Goal: Use online tool/utility: Utilize a website feature to perform a specific function

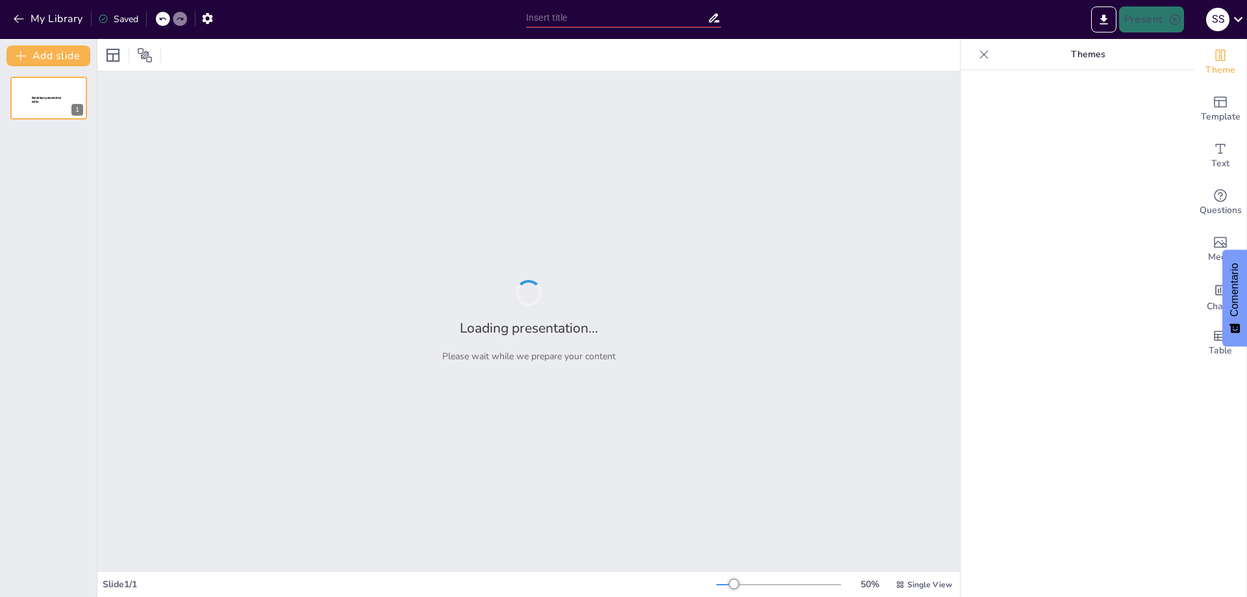
type input "TALLER DE ANÁLISIS DE INFORMACIÓN A TRAVÉS DE REDES SOCIALES"
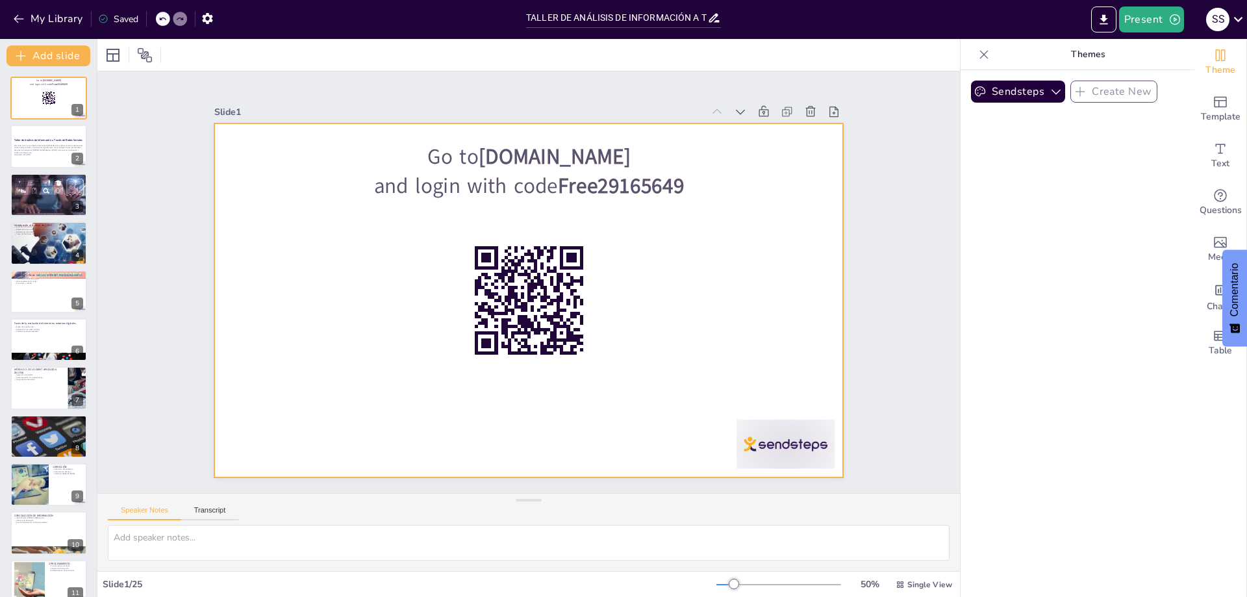
checkbox input "true"
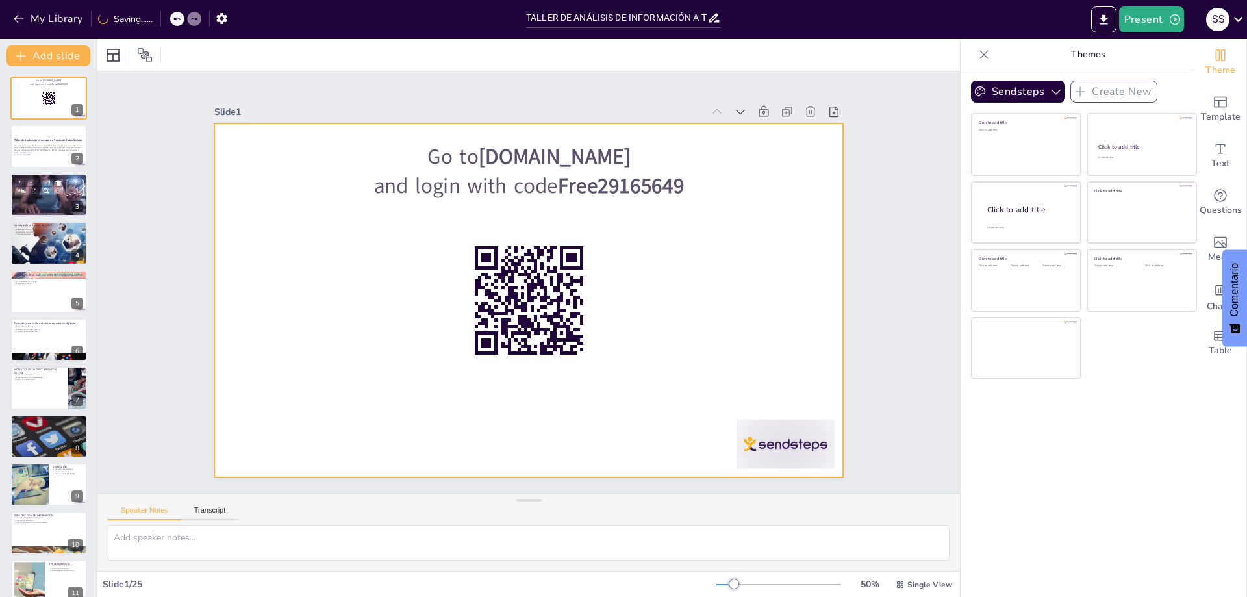
checkbox input "true"
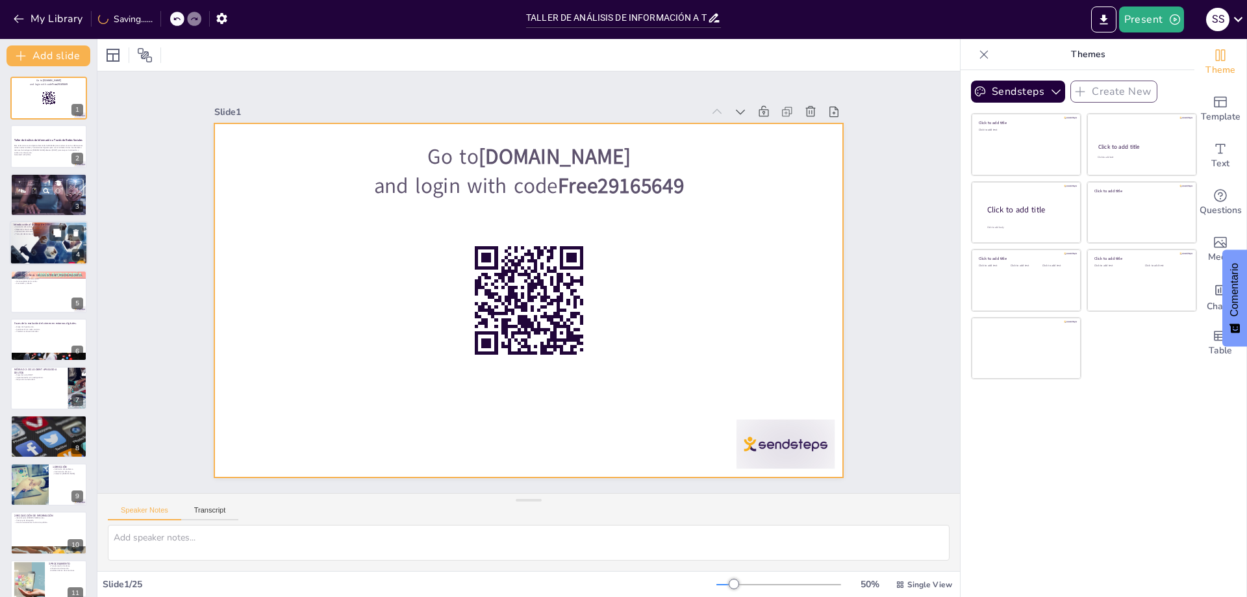
checkbox input "true"
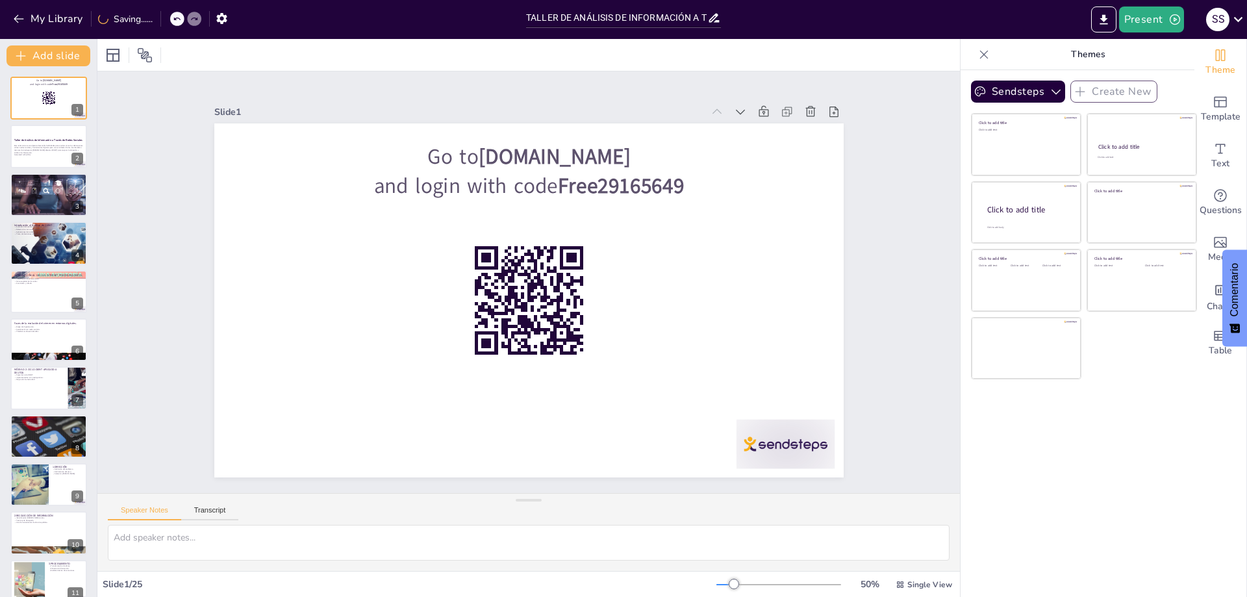
checkbox input "true"
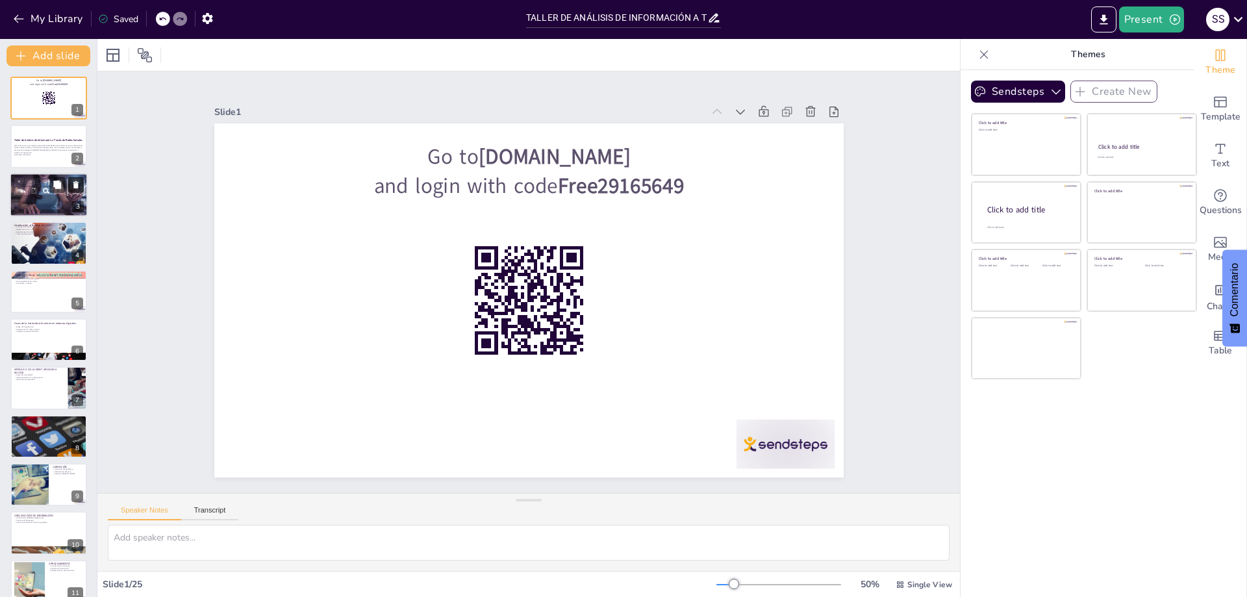
checkbox input "true"
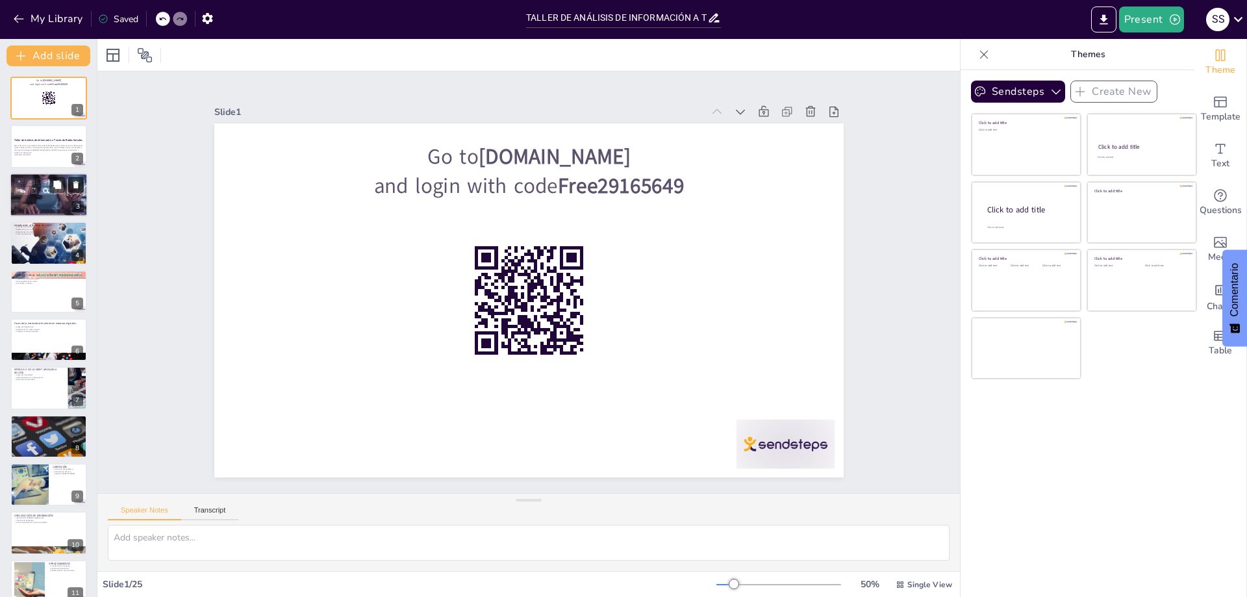
checkbox input "true"
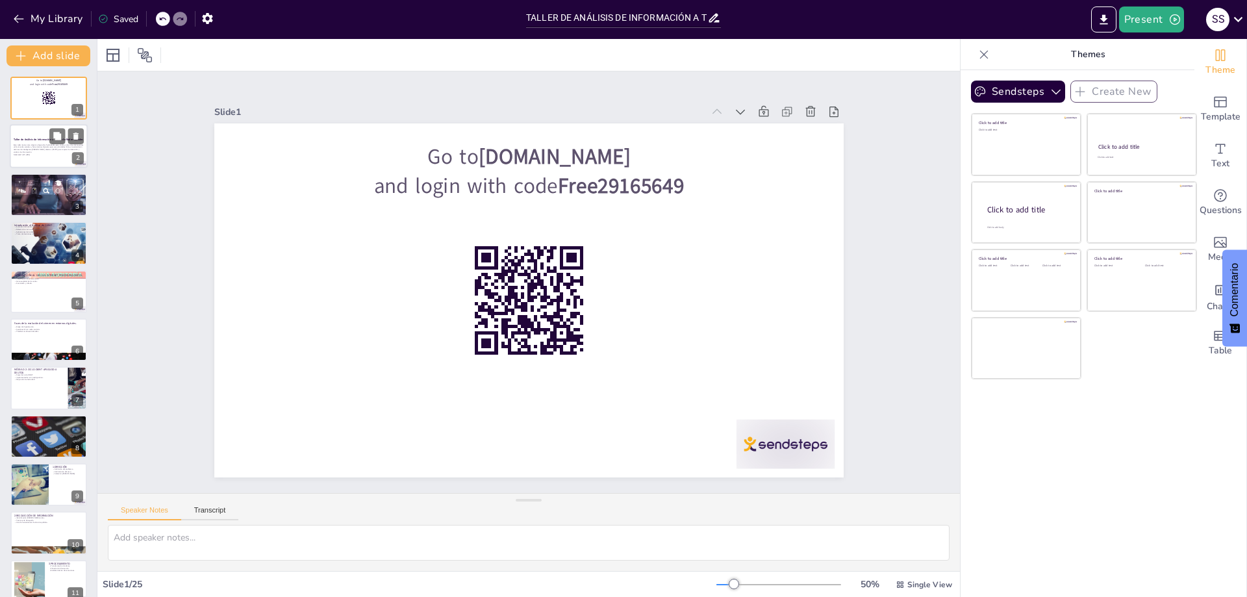
checkbox input "true"
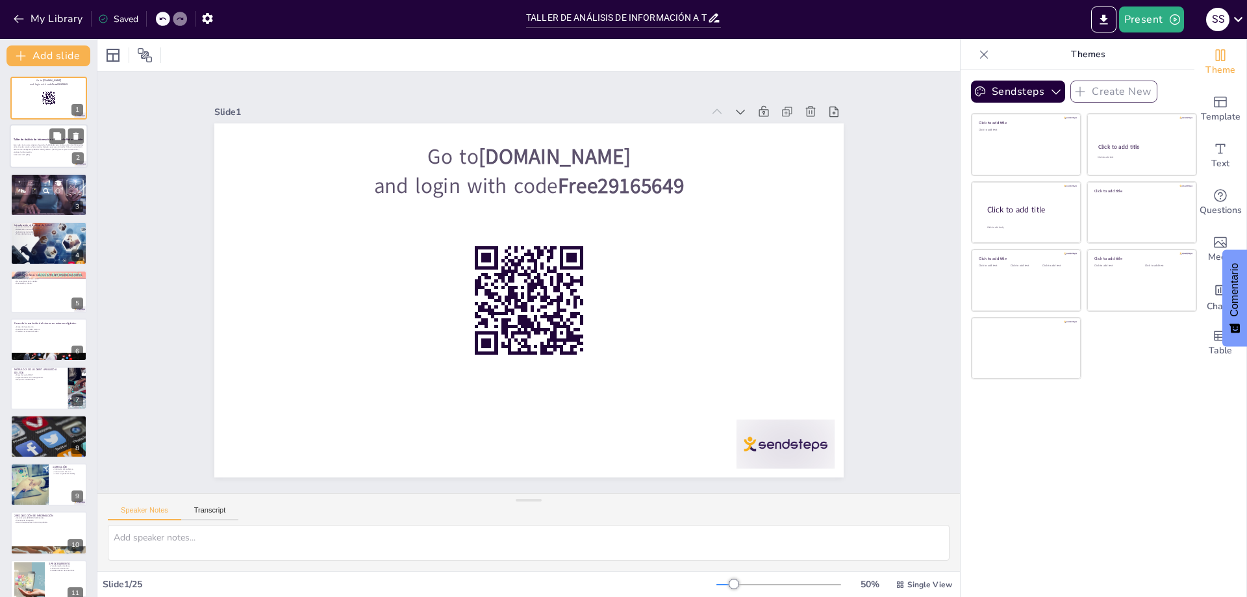
checkbox input "true"
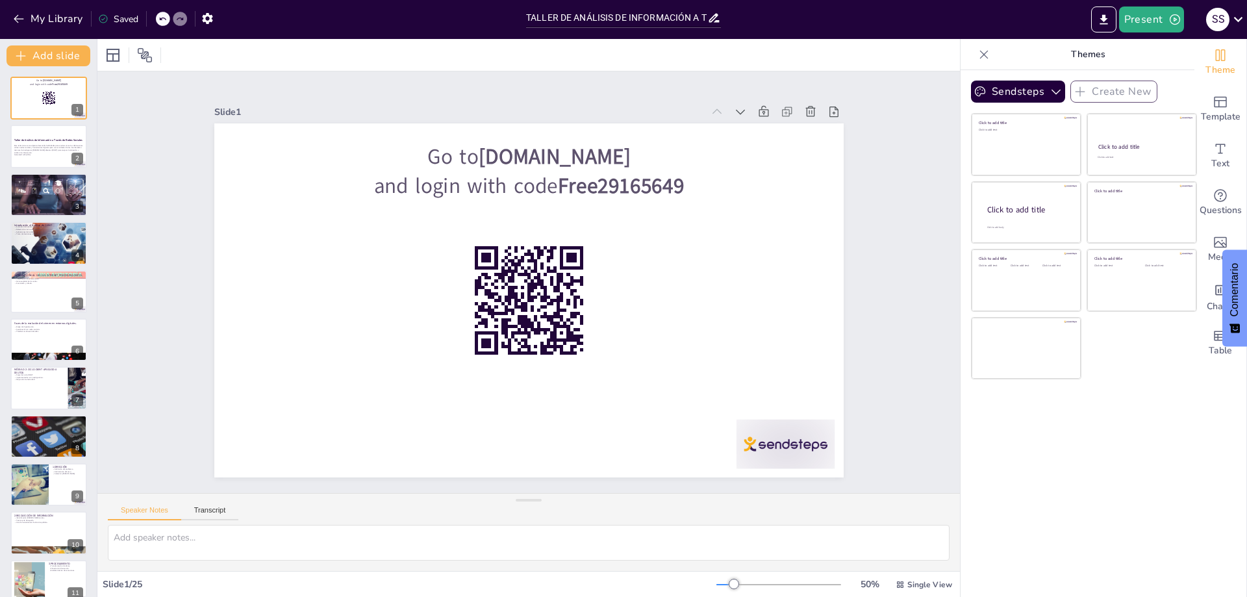
checkbox input "true"
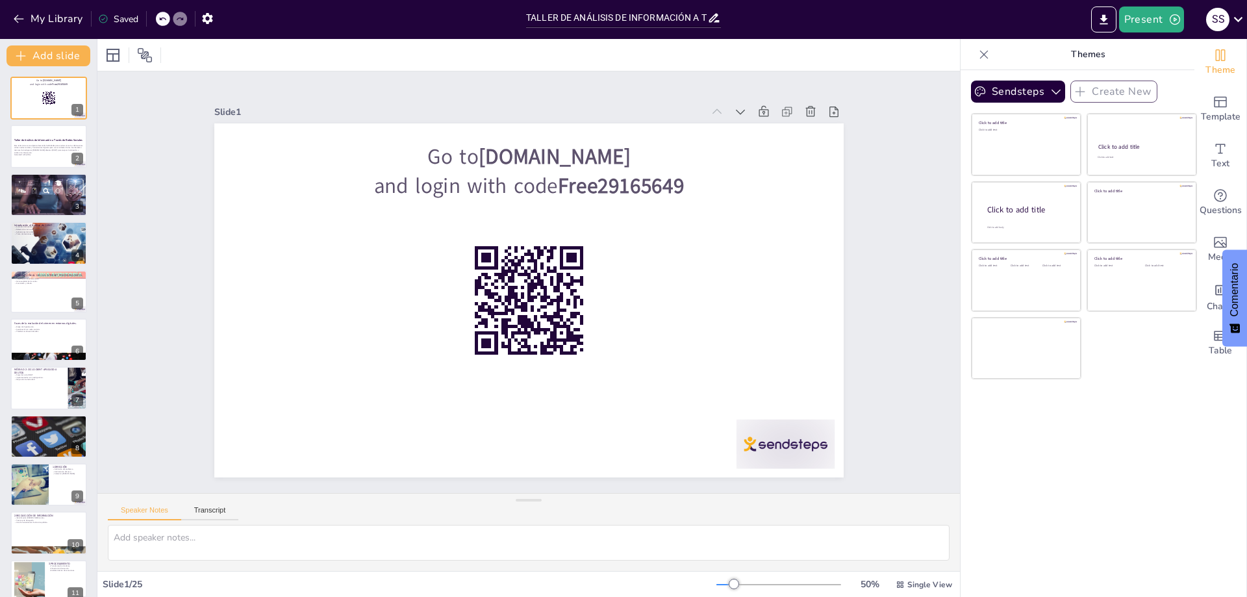
checkbox input "true"
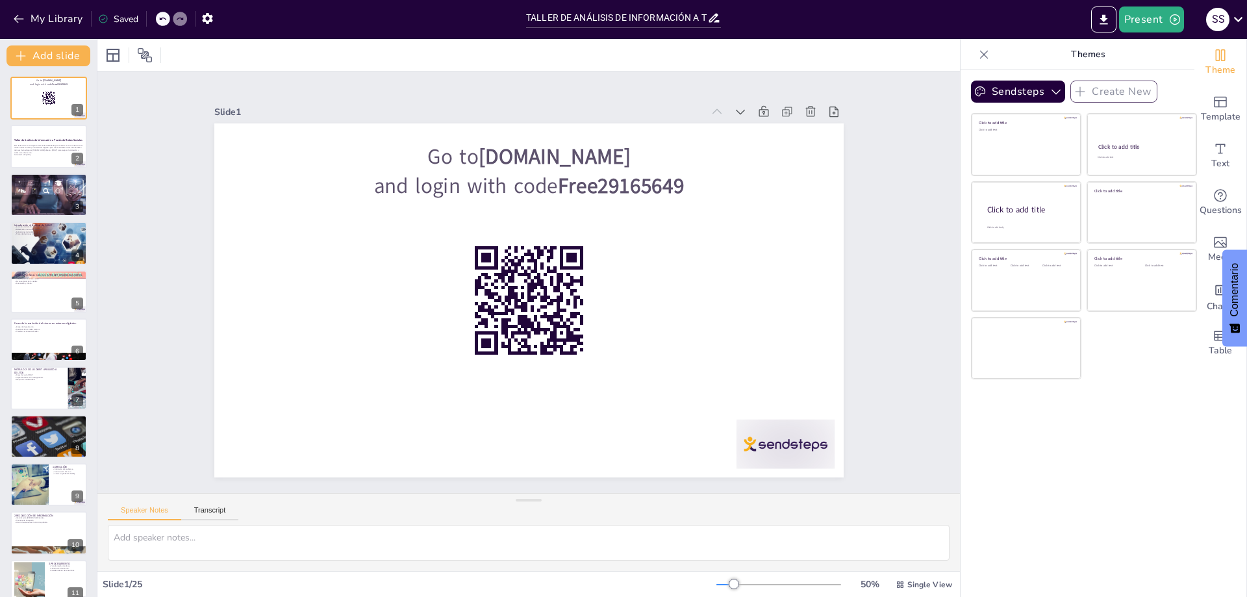
checkbox input "true"
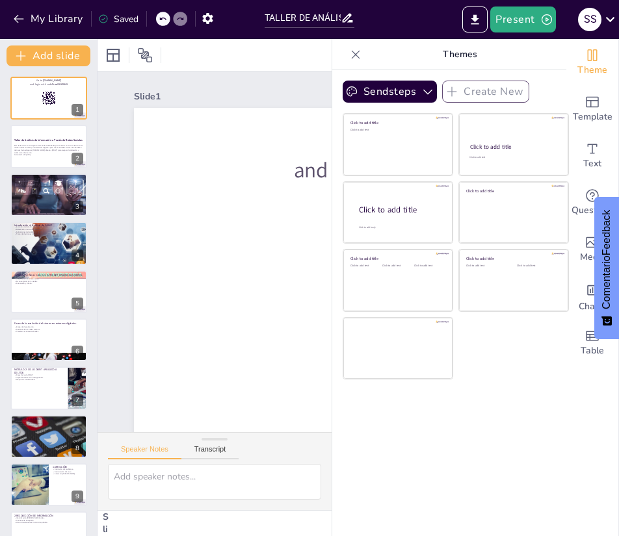
checkbox input "true"
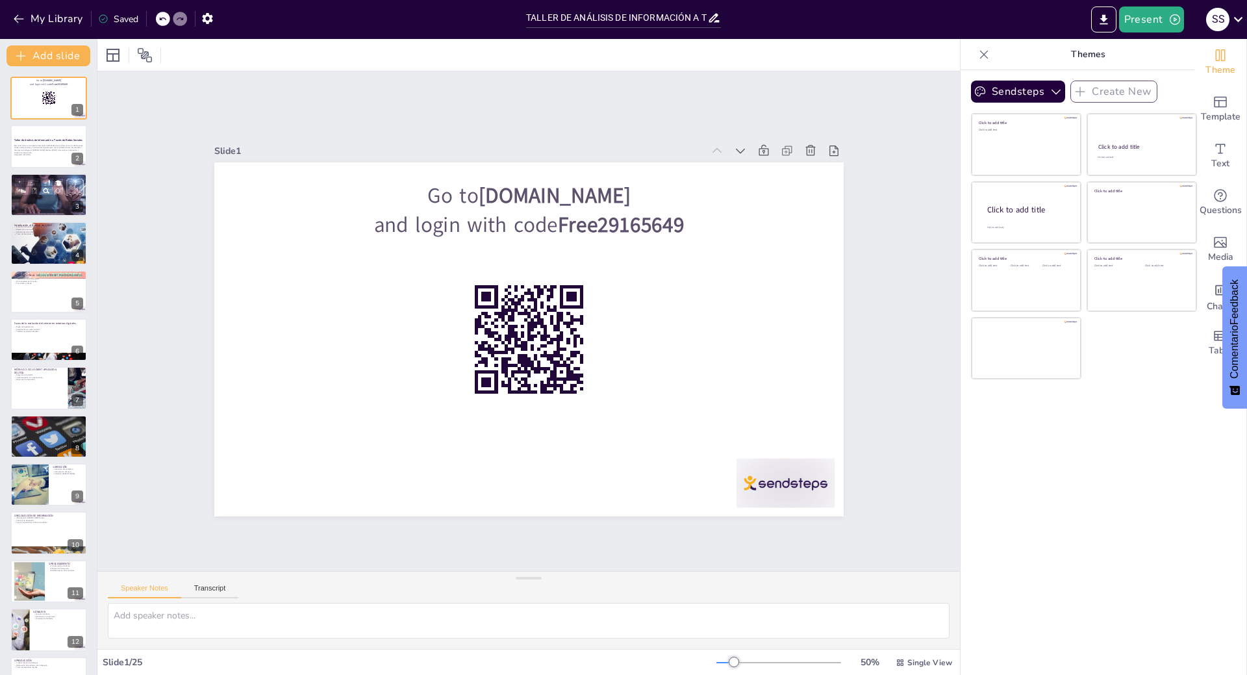
checkbox input "true"
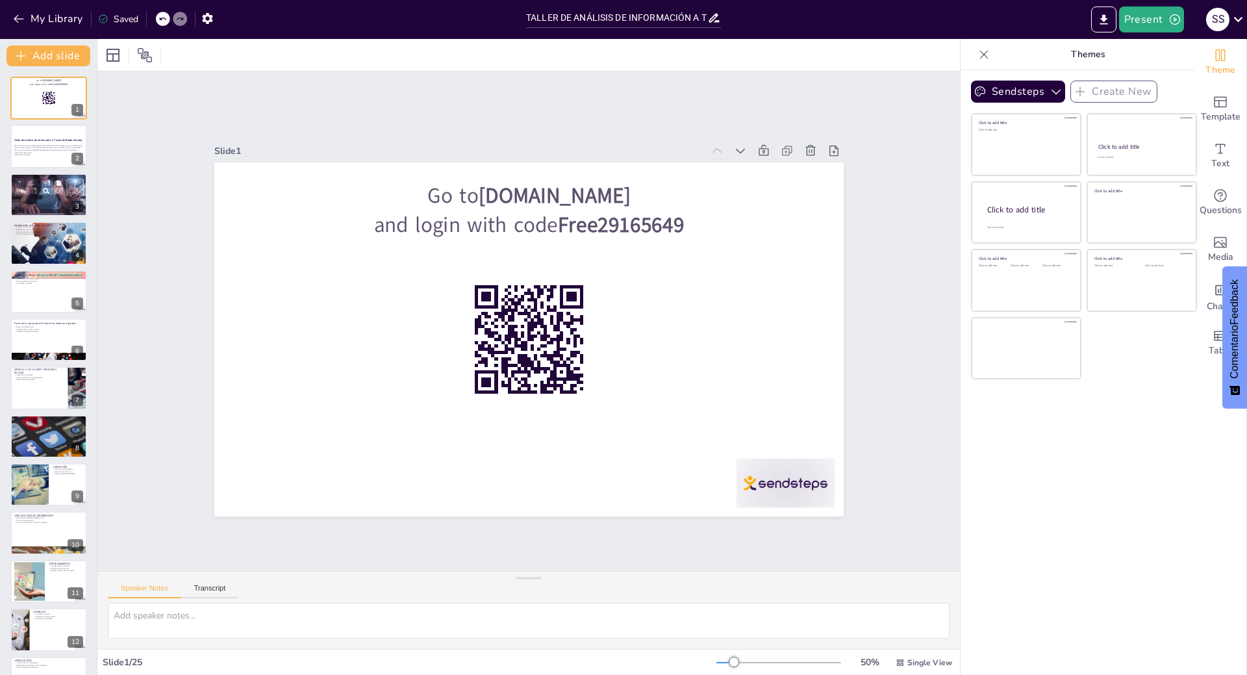
checkbox input "true"
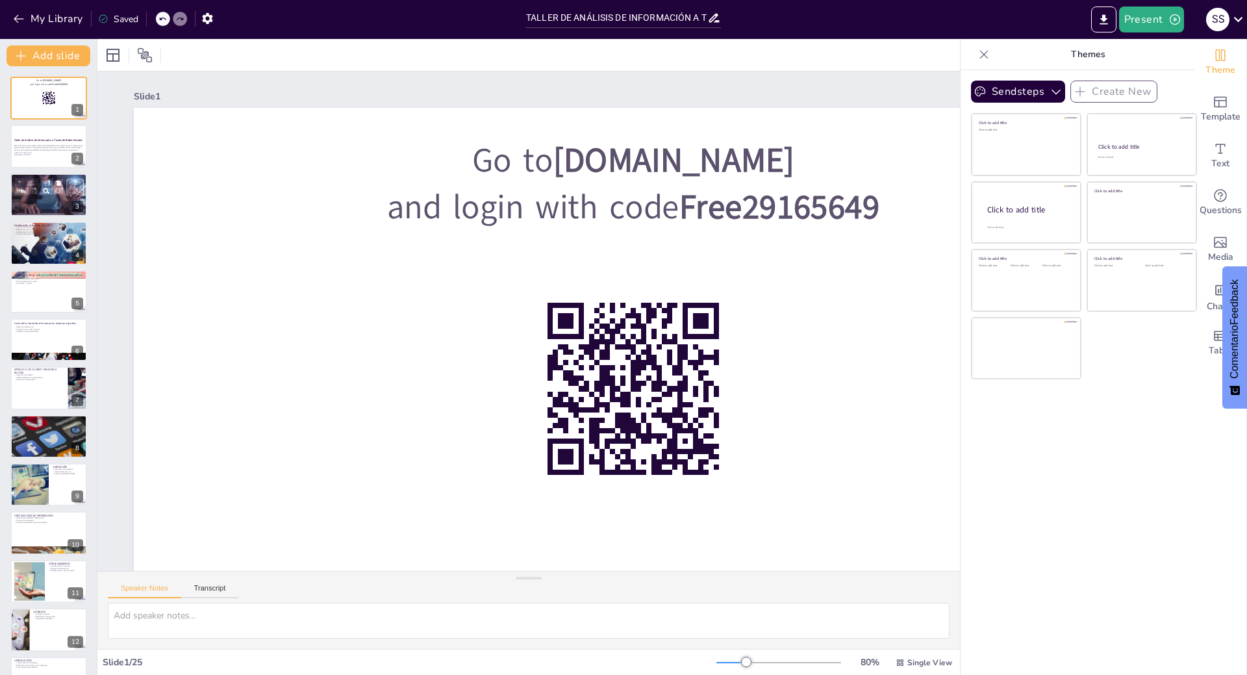
checkbox input "true"
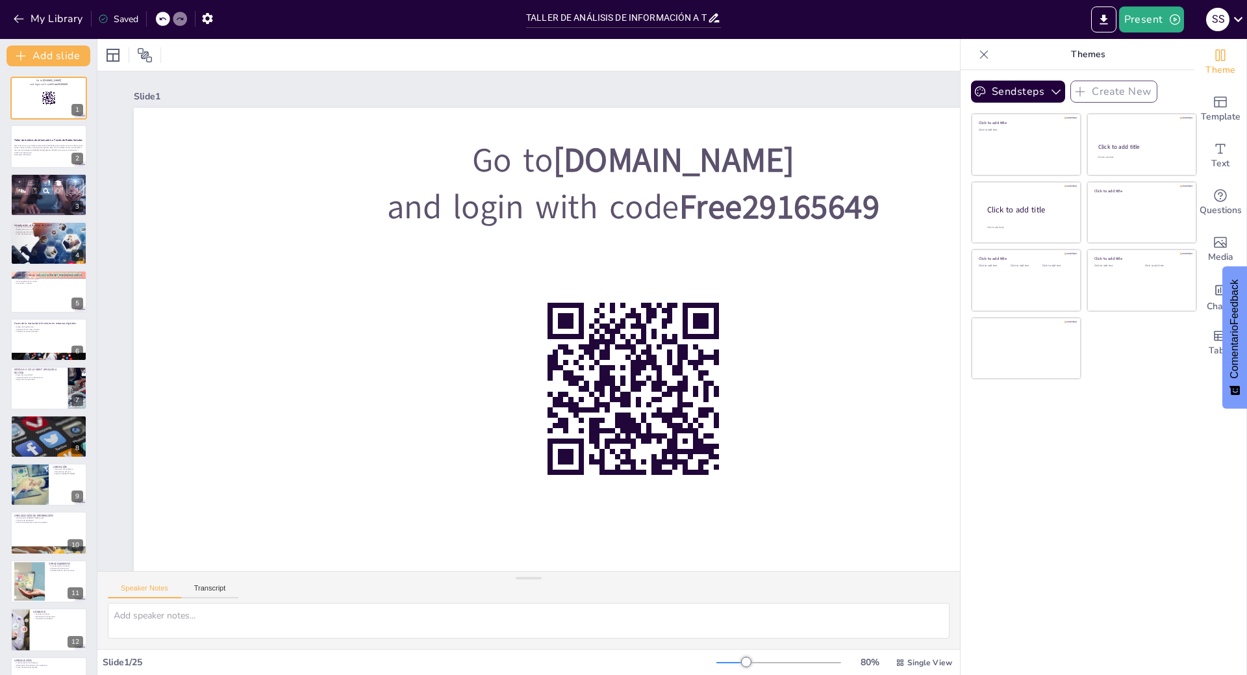
checkbox input "true"
